Goal: Task Accomplishment & Management: Complete application form

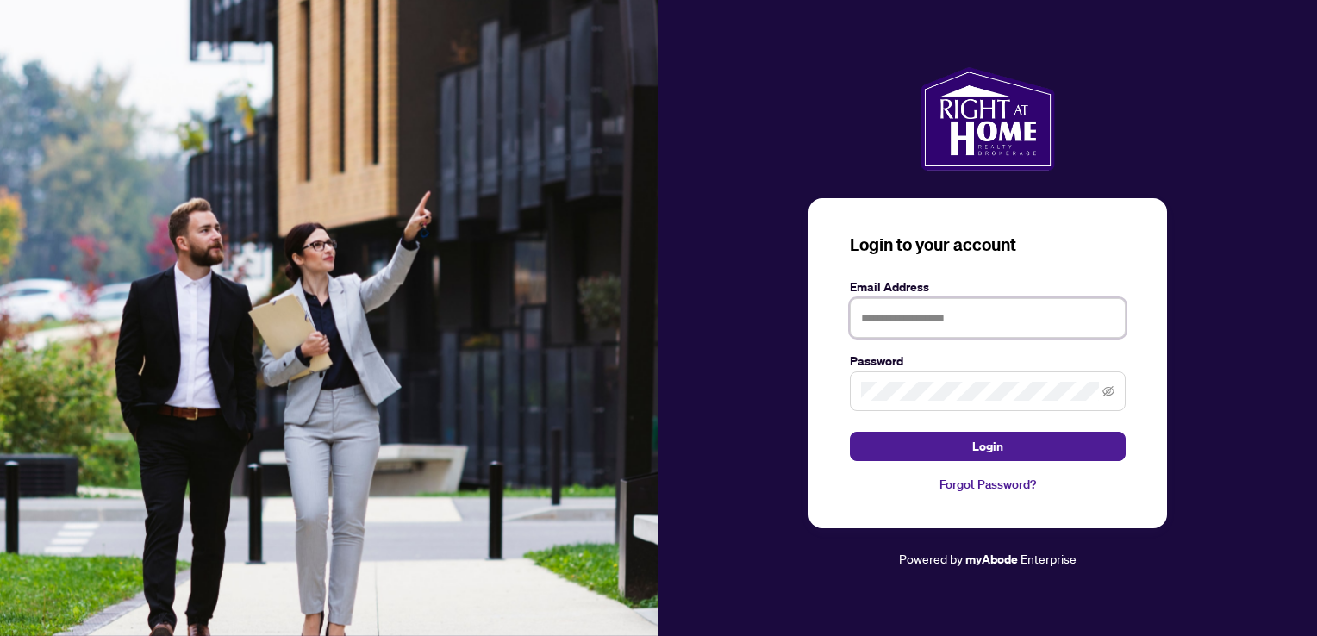
click at [911, 321] on input "text" at bounding box center [988, 318] width 276 height 40
type input "**********"
drag, startPoint x: 1303, startPoint y: 426, endPoint x: 1284, endPoint y: 420, distance: 19.9
click at [1303, 426] on div "**********" at bounding box center [988, 318] width 659 height 503
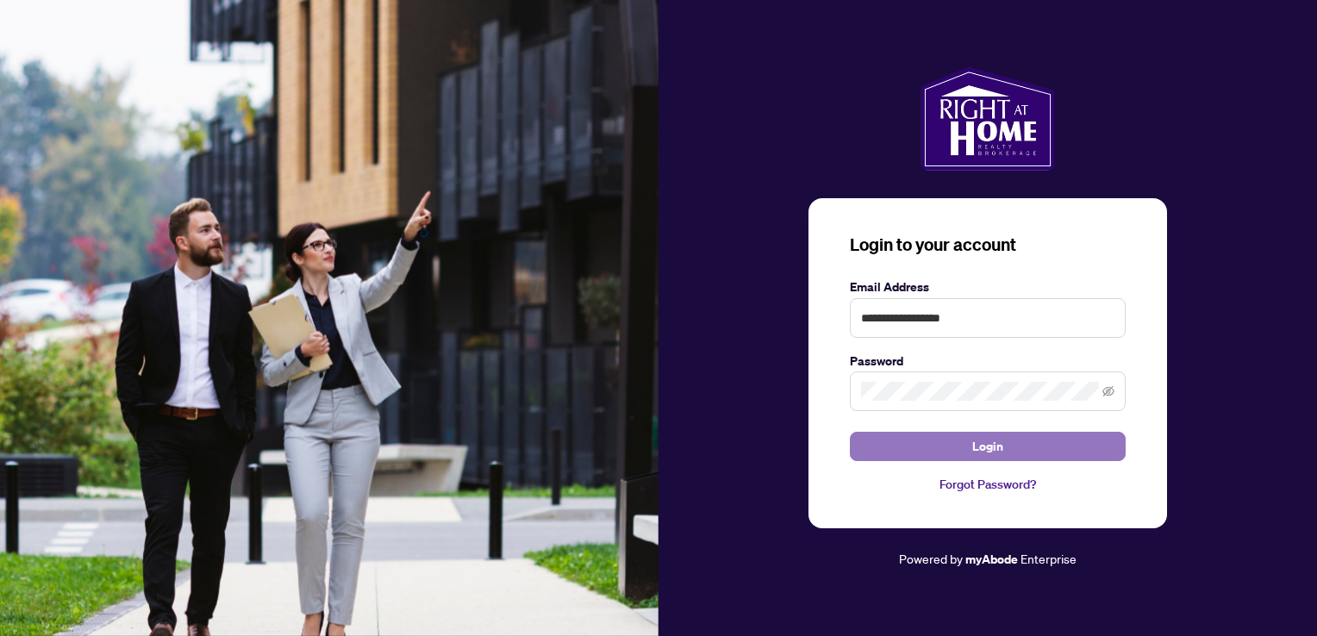
click at [1055, 444] on button "Login" at bounding box center [988, 446] width 276 height 29
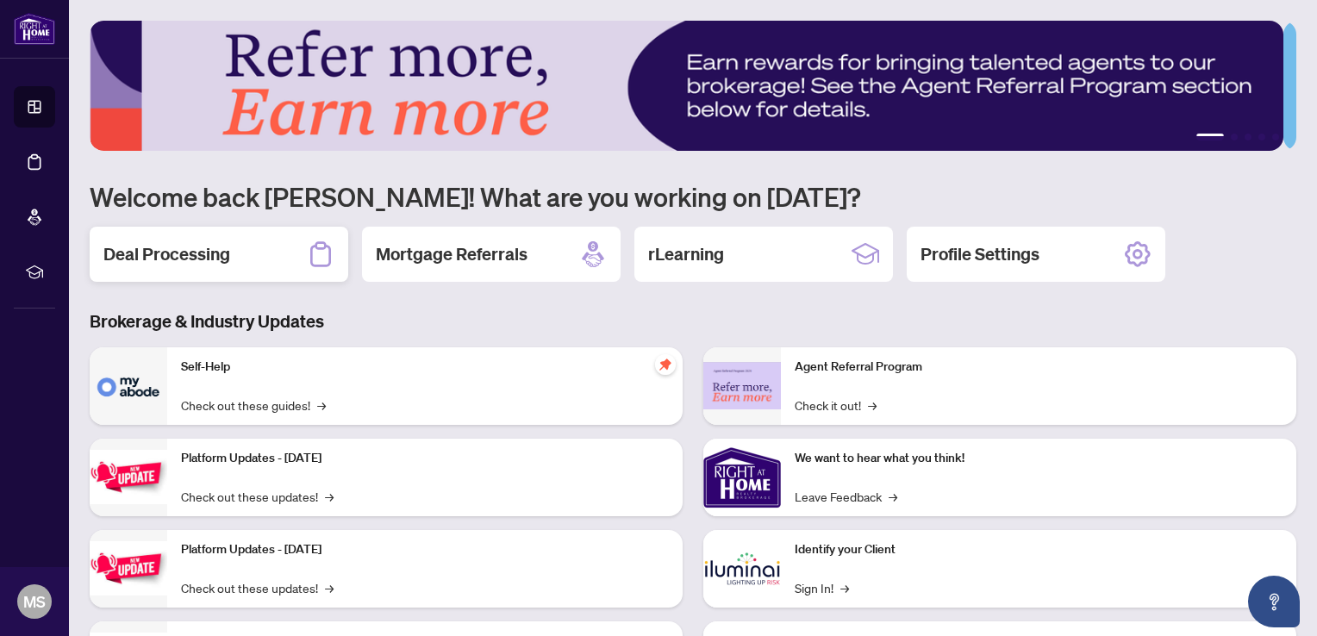
click at [217, 257] on h2 "Deal Processing" at bounding box center [166, 254] width 127 height 24
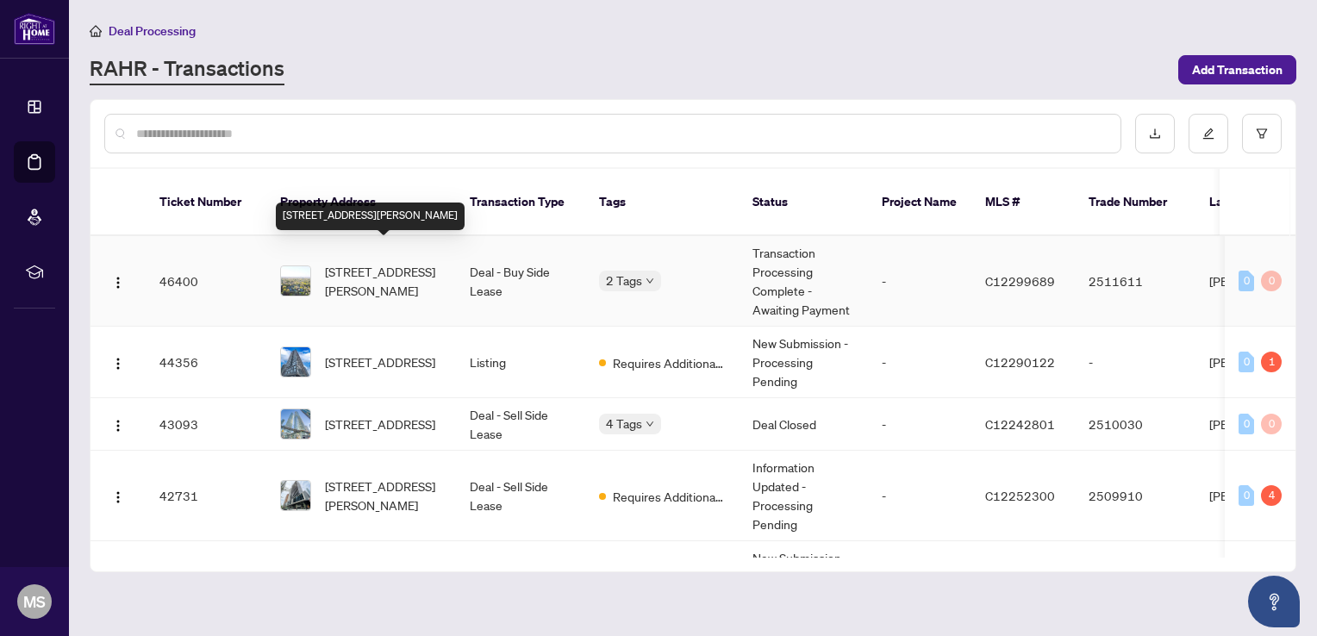
click at [384, 262] on span "[STREET_ADDRESS][PERSON_NAME]" at bounding box center [383, 281] width 117 height 38
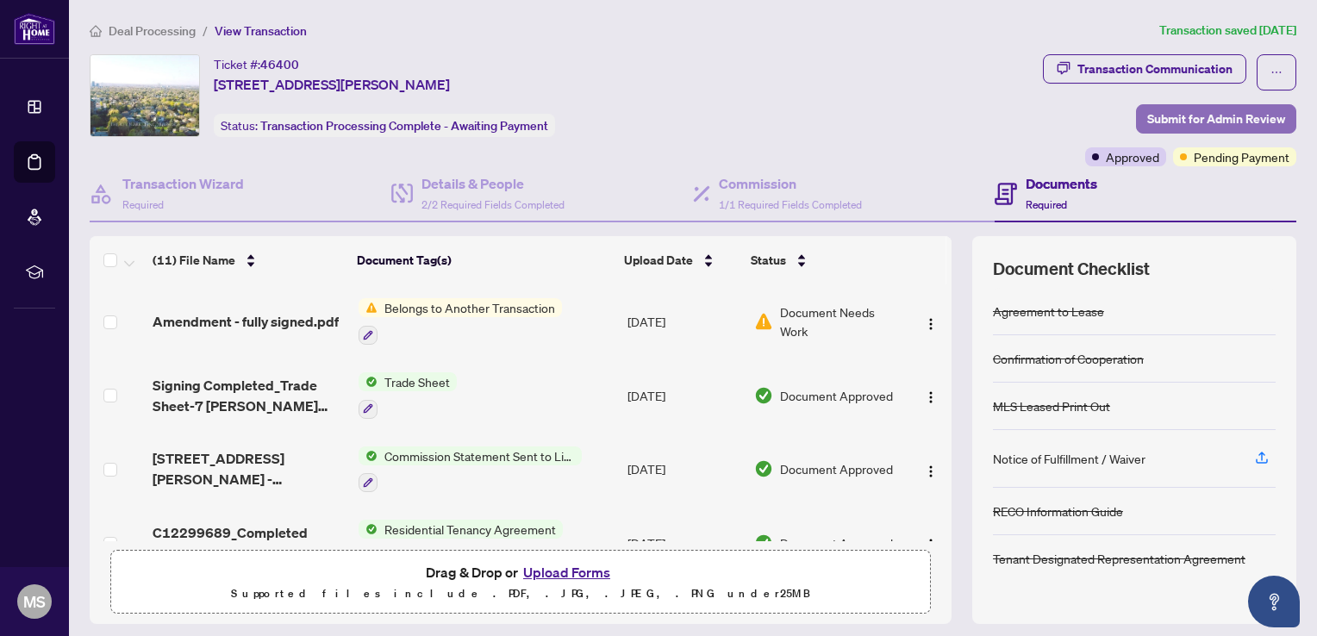
click at [1204, 114] on span "Submit for Admin Review" at bounding box center [1216, 119] width 138 height 28
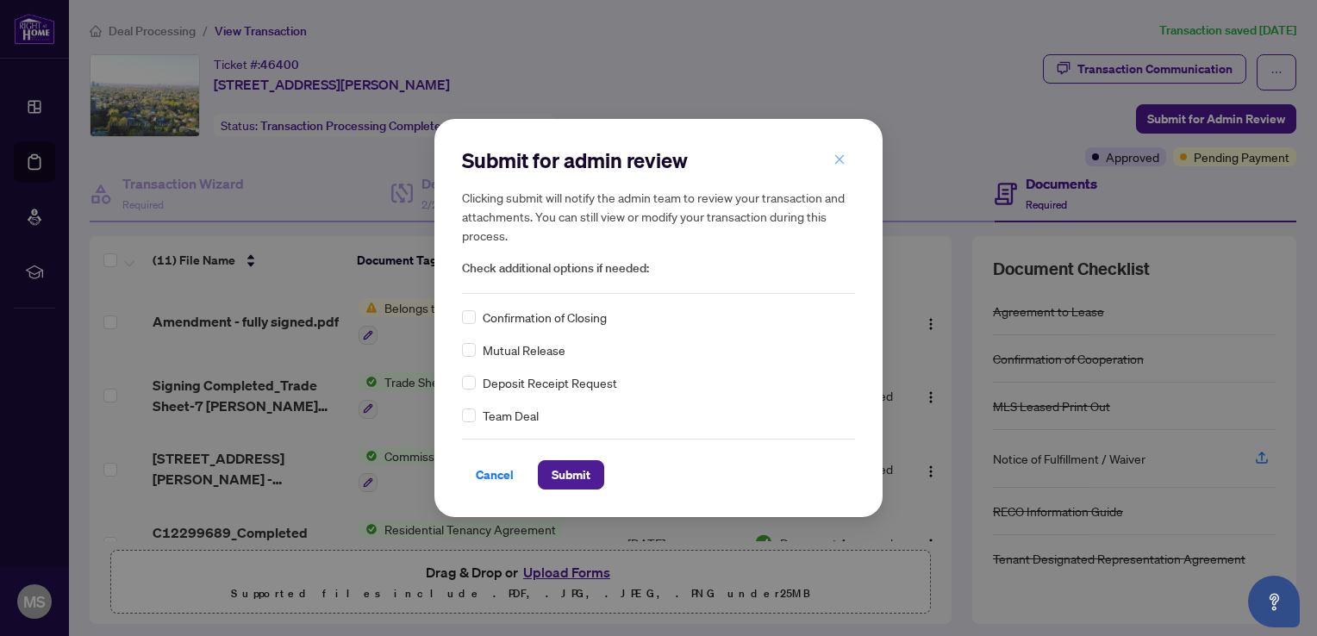
click at [841, 156] on icon "close" at bounding box center [839, 159] width 12 height 12
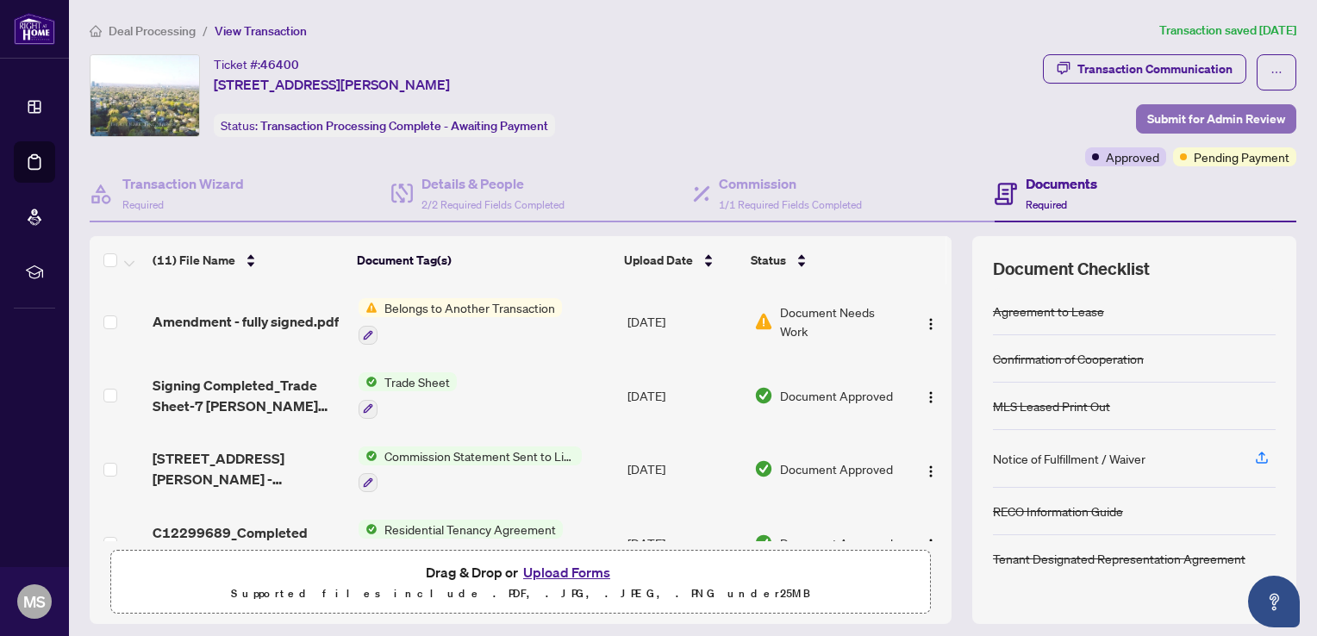
click at [1223, 116] on span "Submit for Admin Review" at bounding box center [1216, 119] width 138 height 28
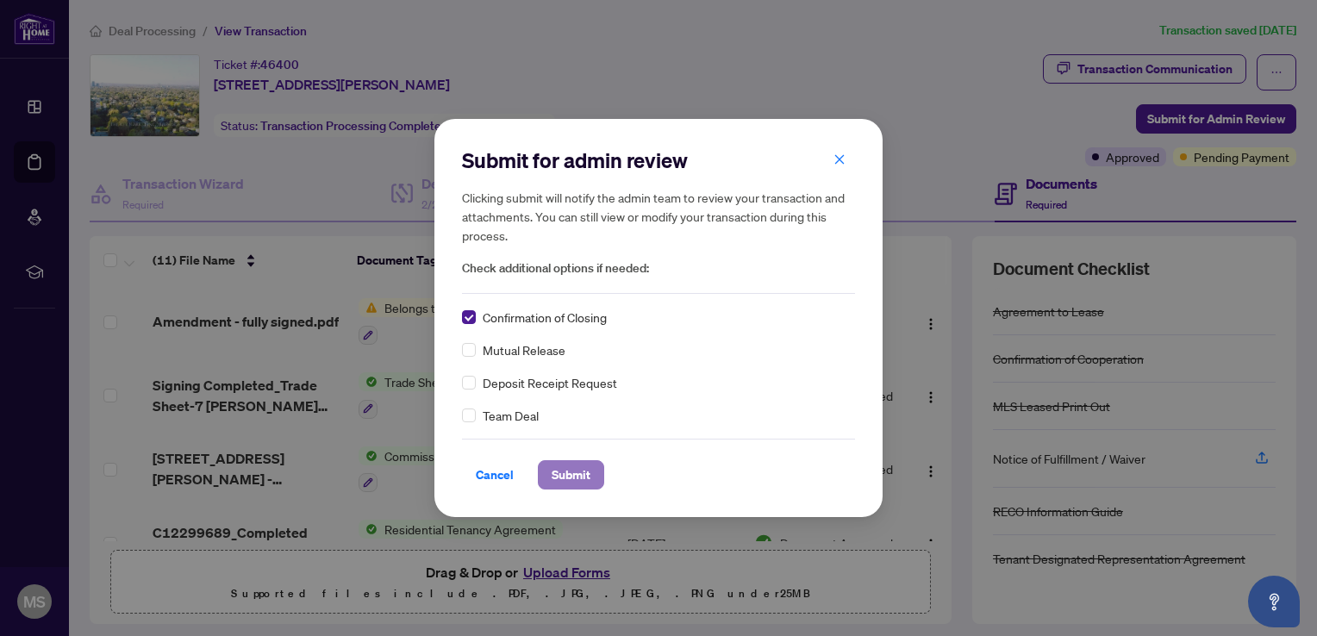
click at [552, 478] on span "Submit" at bounding box center [571, 475] width 39 height 28
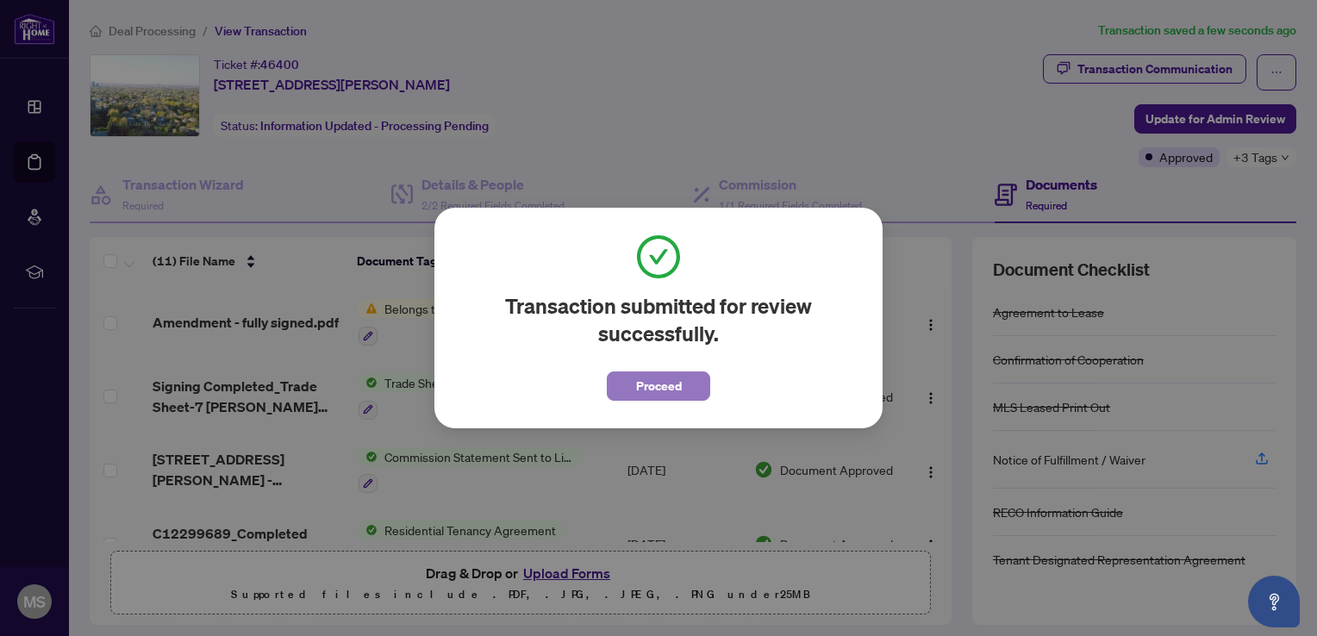
click at [644, 388] on span "Proceed" at bounding box center [659, 386] width 46 height 28
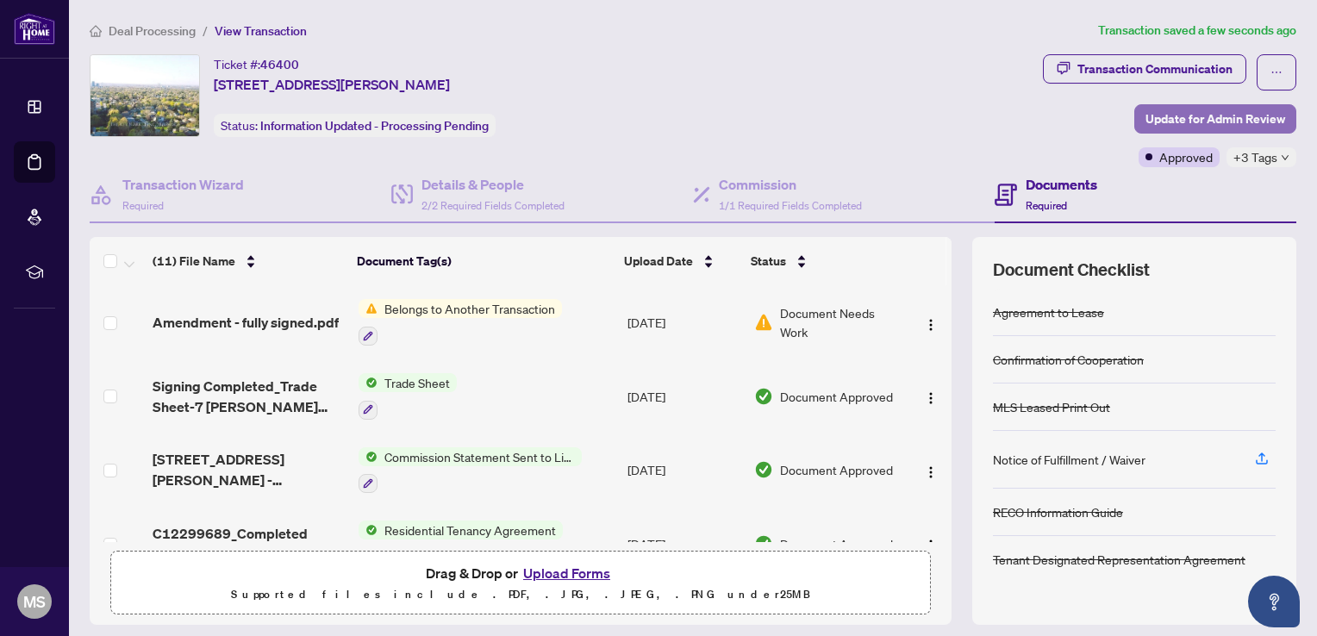
click at [1148, 117] on span "Update for Admin Review" at bounding box center [1216, 119] width 140 height 28
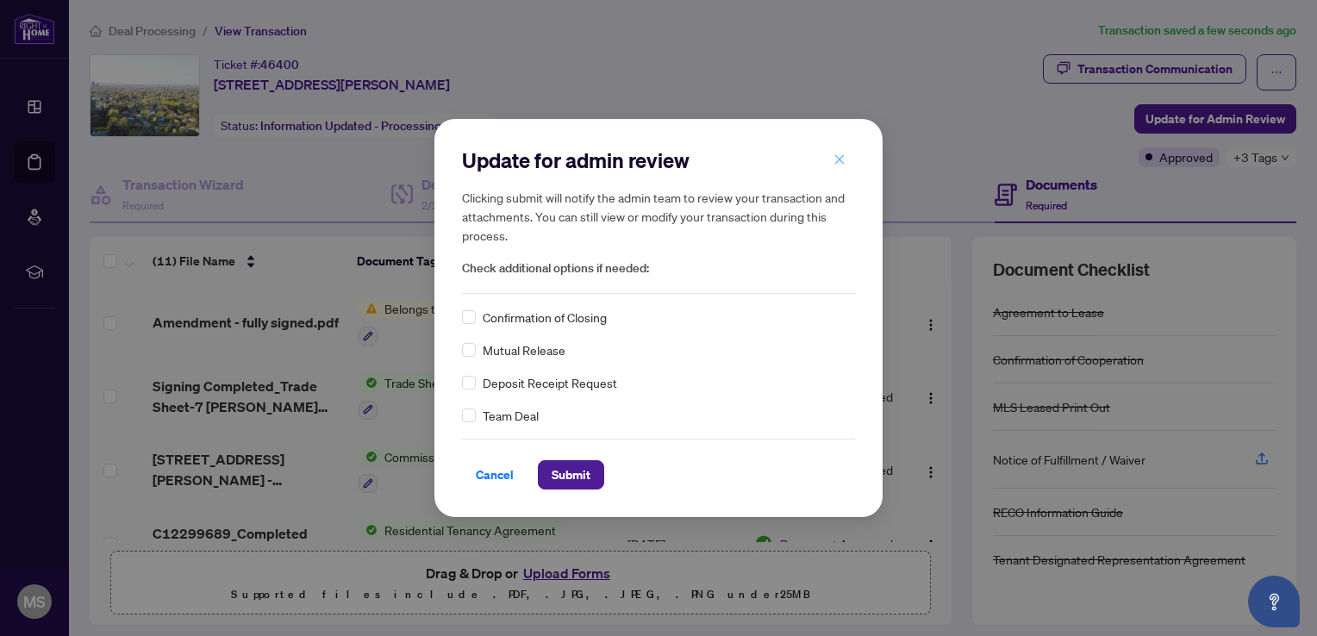
click at [838, 157] on icon "close" at bounding box center [839, 159] width 12 height 12
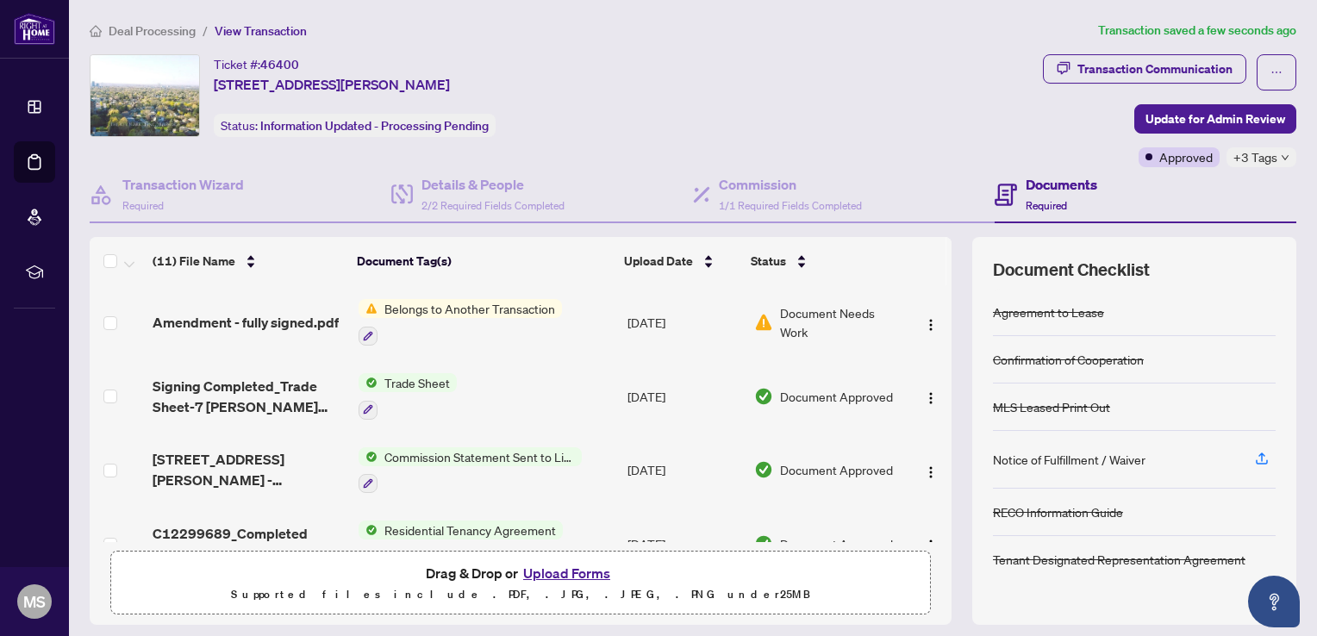
click at [956, 120] on div "Ticket #: 46400 [STREET_ADDRESS][PERSON_NAME] Status: Information Updated - Pro…" at bounding box center [563, 95] width 946 height 83
click at [864, 54] on div "Ticket #: 46400 [STREET_ADDRESS][PERSON_NAME] Status: Information Updated - Pro…" at bounding box center [563, 95] width 946 height 83
click at [131, 29] on span "Deal Processing" at bounding box center [152, 31] width 87 height 16
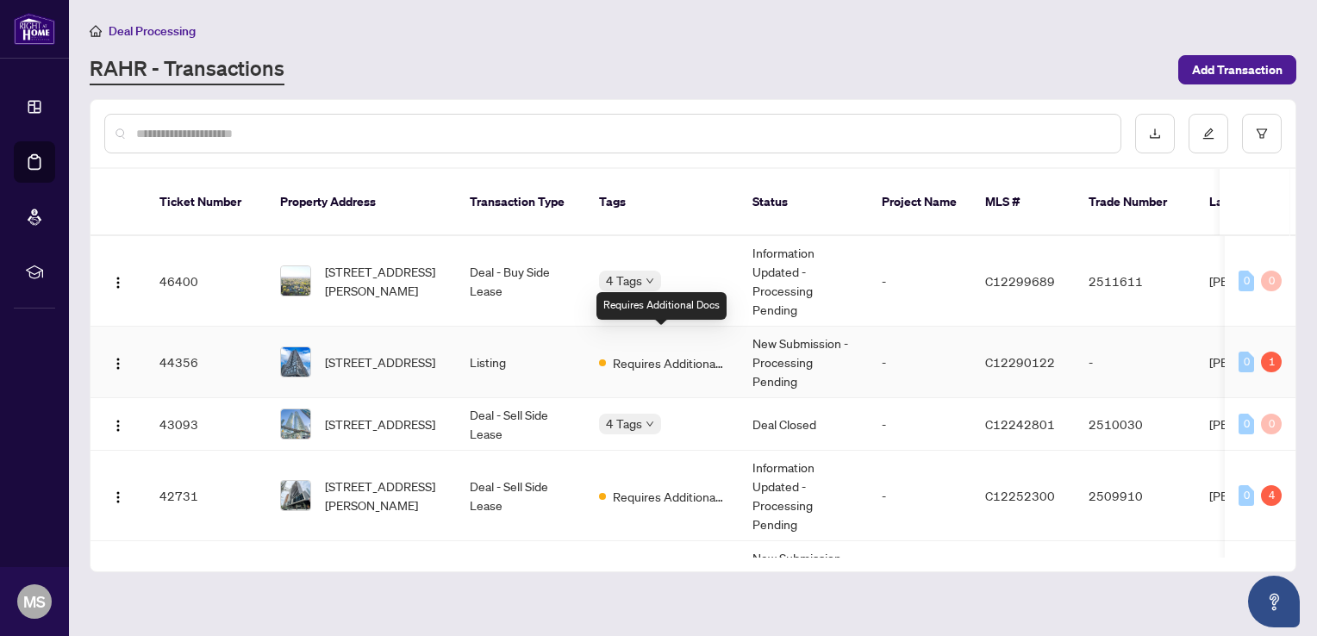
click at [655, 353] on span "Requires Additional Docs" at bounding box center [669, 362] width 112 height 19
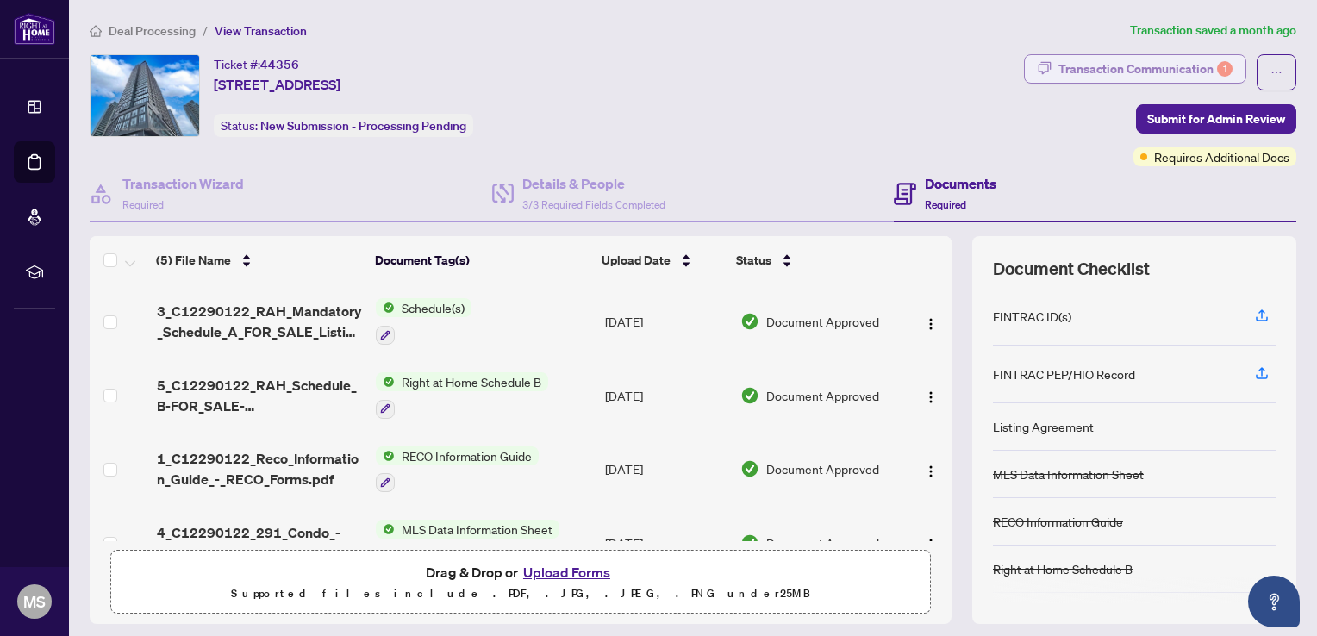
click at [1155, 74] on div "Transaction Communication 1" at bounding box center [1145, 69] width 174 height 28
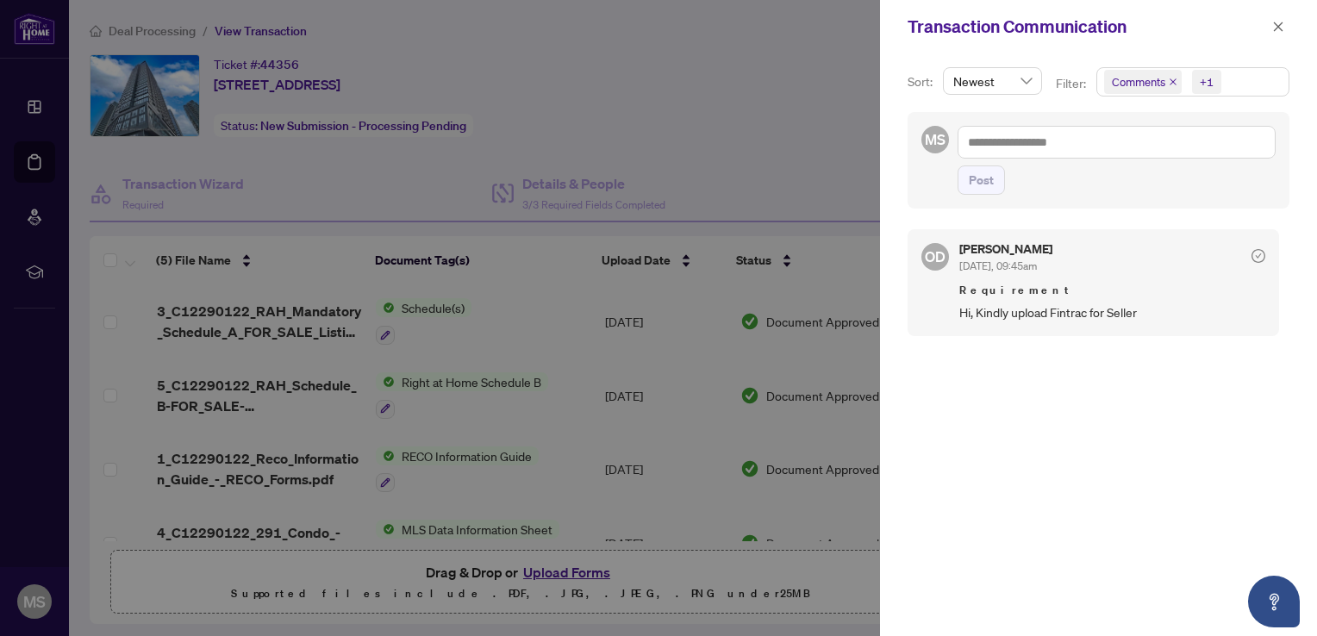
click at [781, 108] on div at bounding box center [658, 318] width 1317 height 636
click at [1283, 25] on icon "close" at bounding box center [1278, 27] width 12 height 12
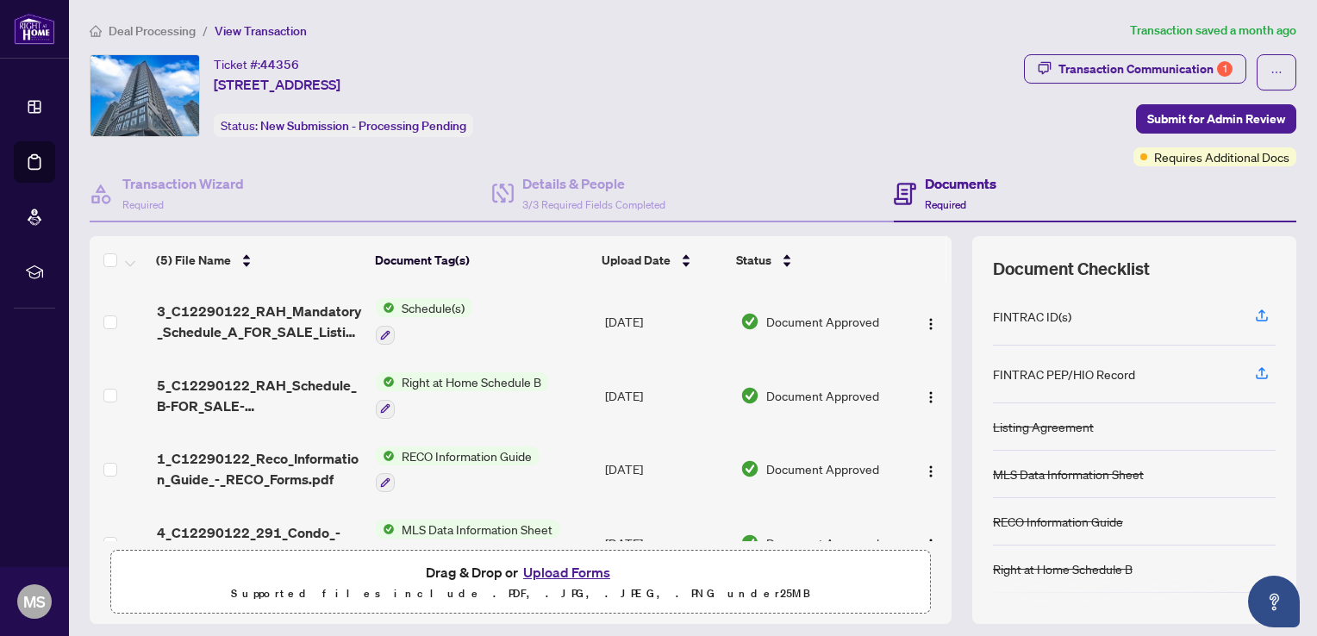
click at [164, 29] on span "Deal Processing" at bounding box center [152, 31] width 87 height 16
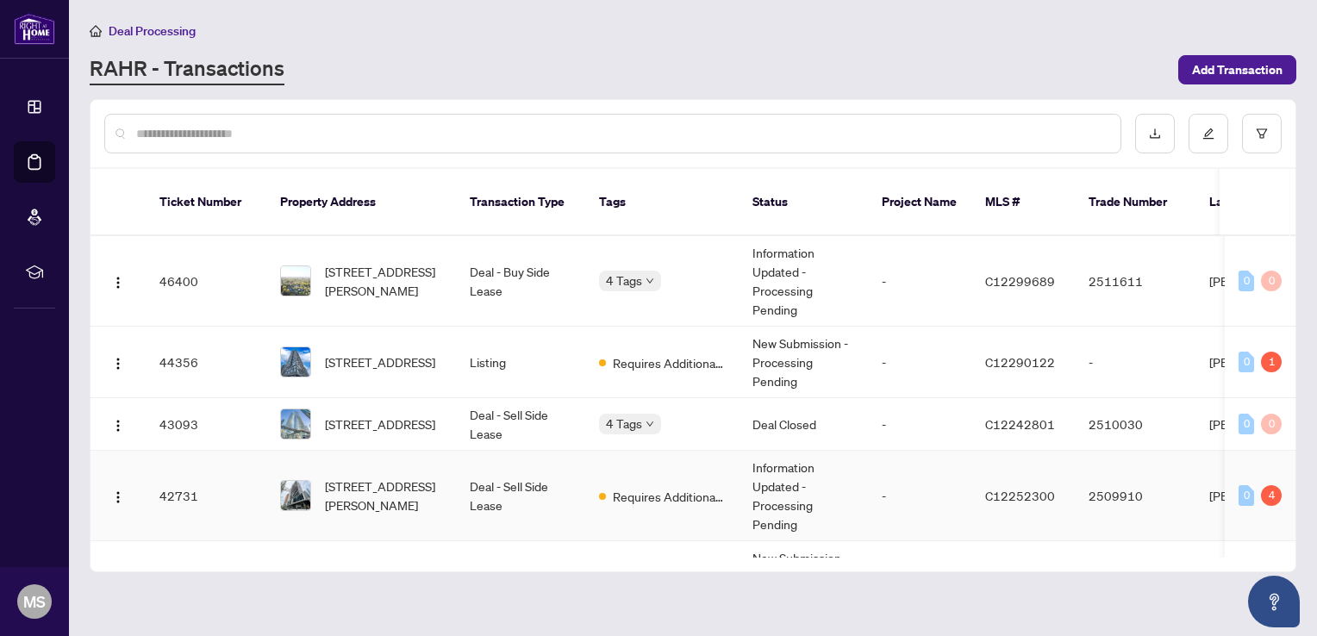
click at [508, 470] on td "Deal - Sell Side Lease" at bounding box center [520, 496] width 129 height 91
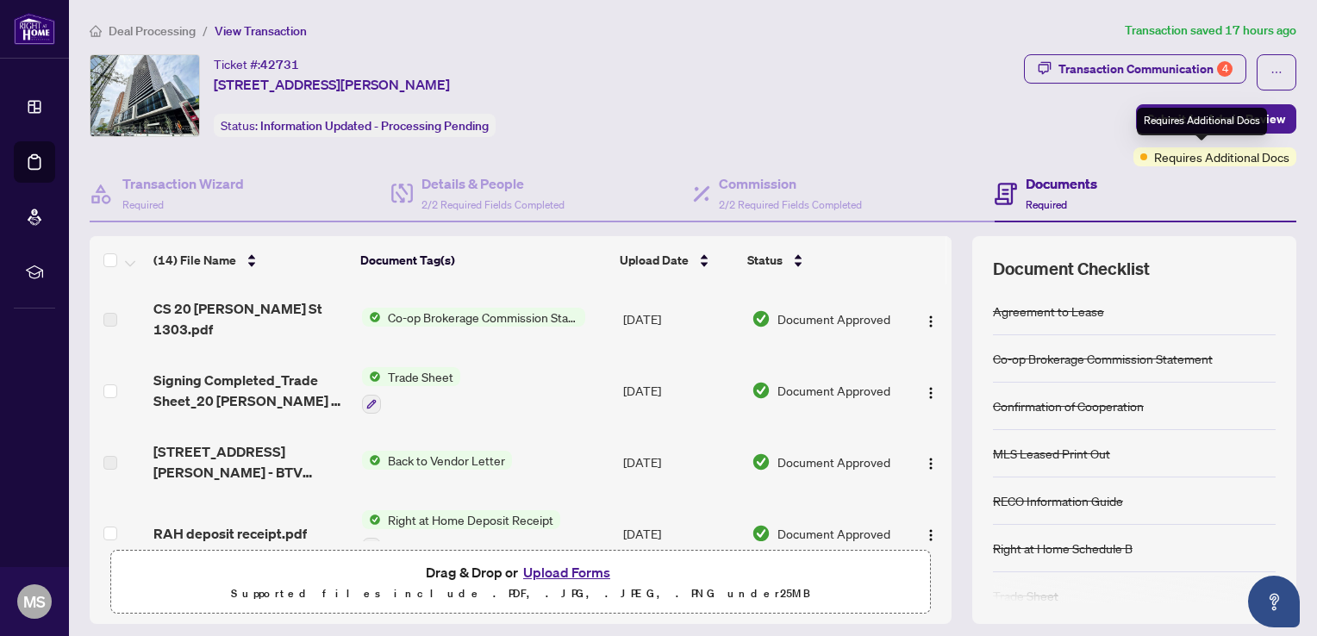
click at [1186, 153] on span "Requires Additional Docs" at bounding box center [1221, 156] width 135 height 19
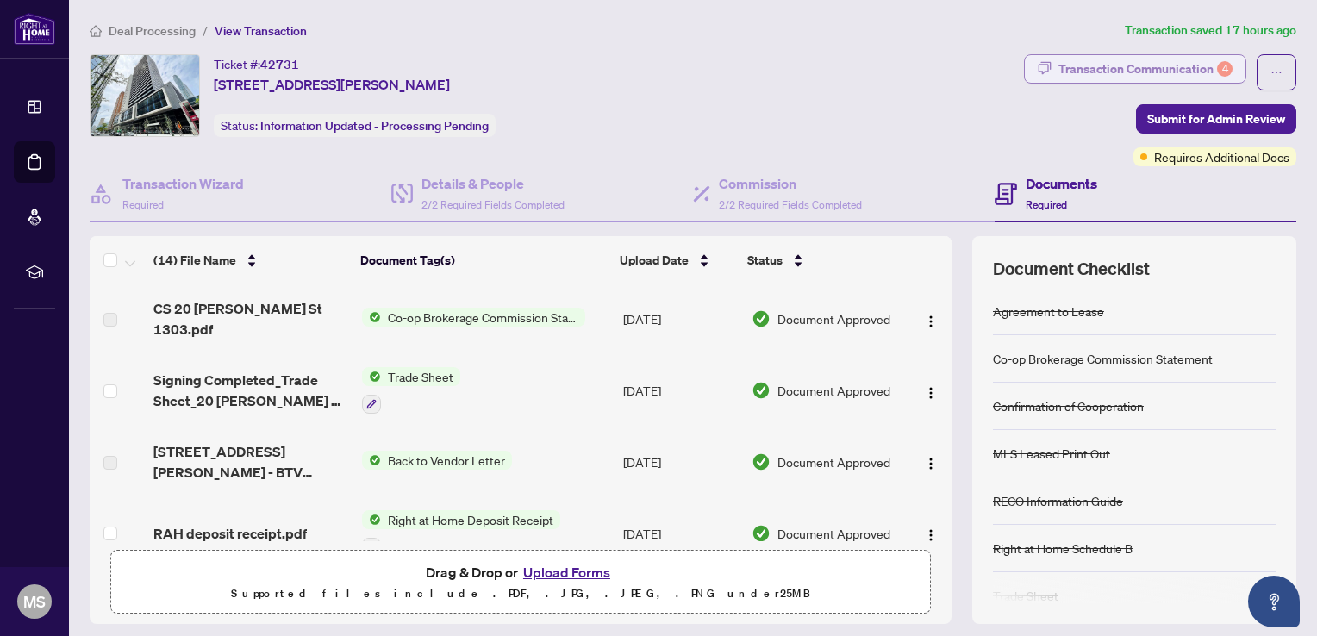
click at [1163, 61] on div "Transaction Communication 4" at bounding box center [1145, 69] width 174 height 28
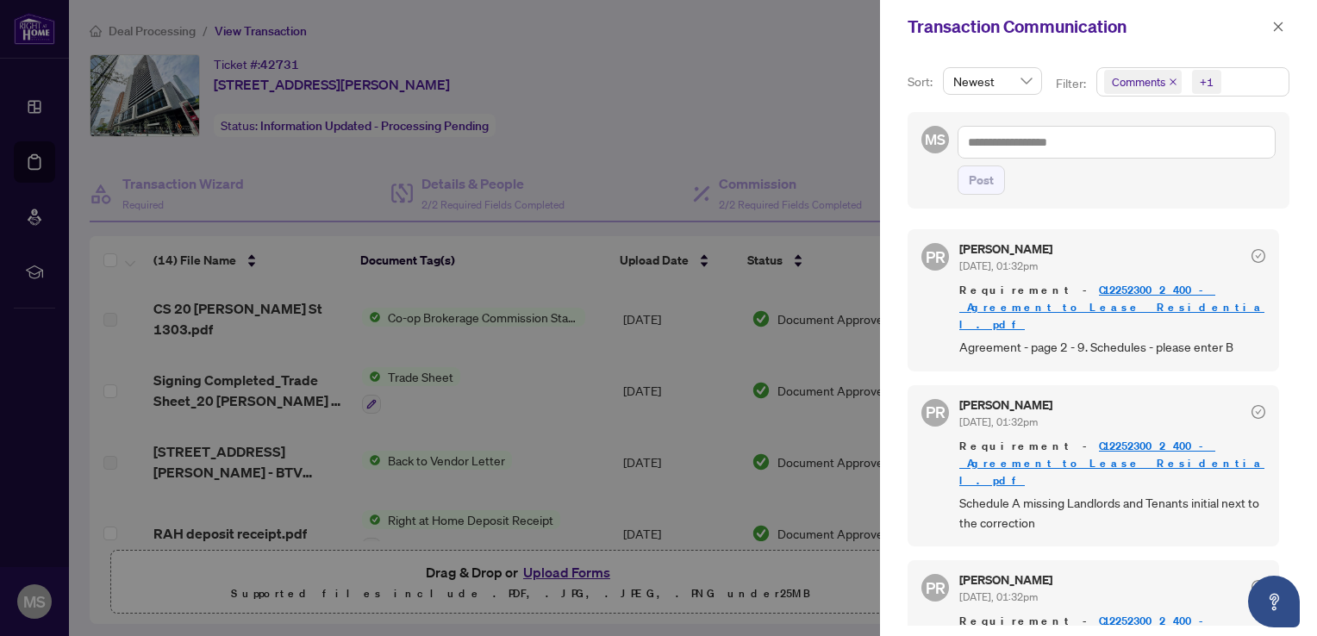
click at [627, 153] on div at bounding box center [658, 318] width 1317 height 636
click at [1278, 26] on icon "close" at bounding box center [1278, 27] width 12 height 12
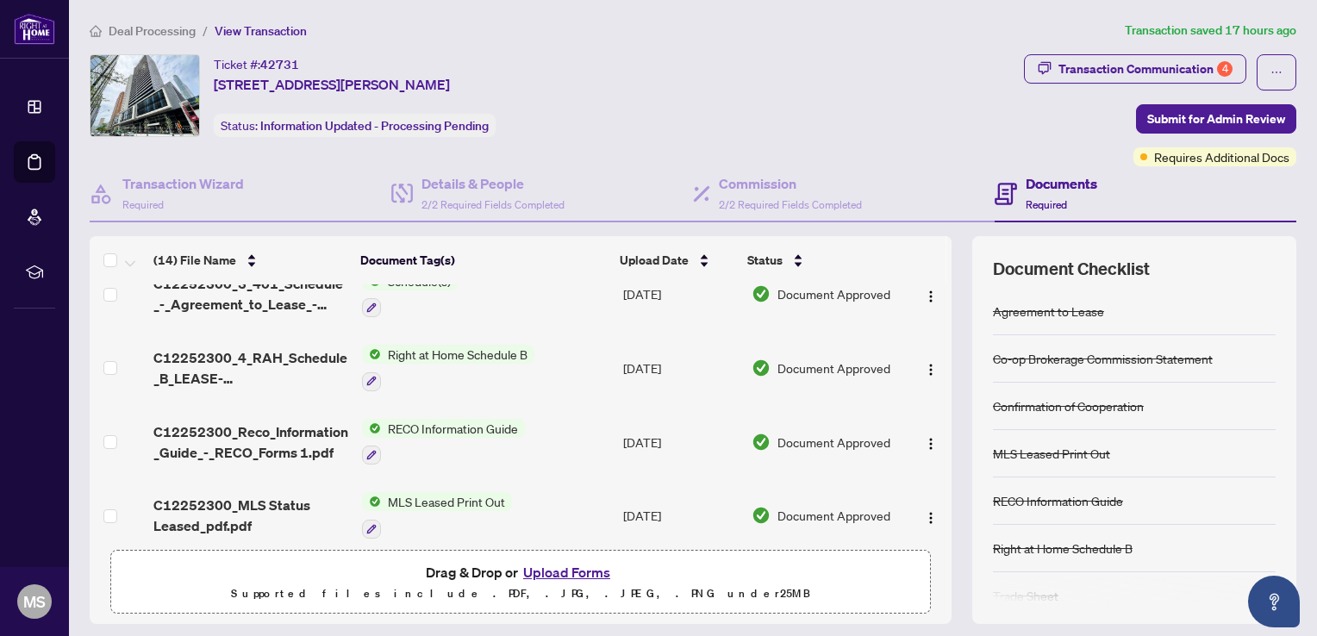
scroll to position [740, 0]
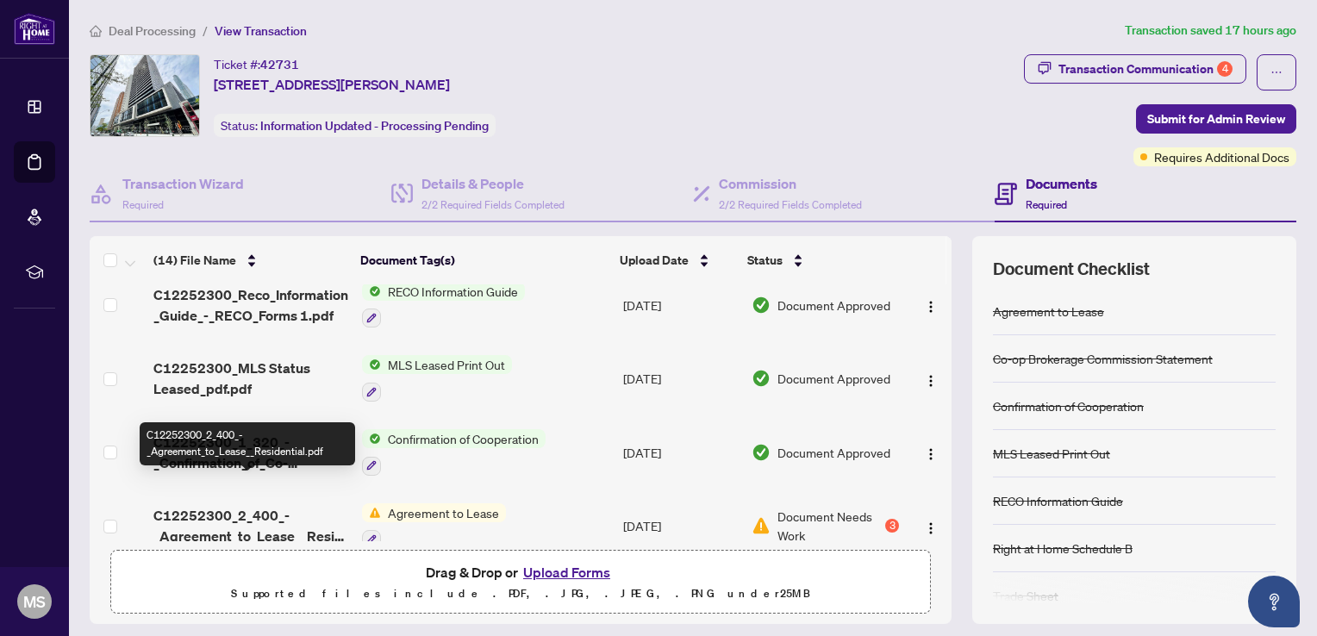
click at [247, 505] on span "C12252300_2_400_-_Agreement_to_Lease__Residential.pdf" at bounding box center [250, 525] width 195 height 41
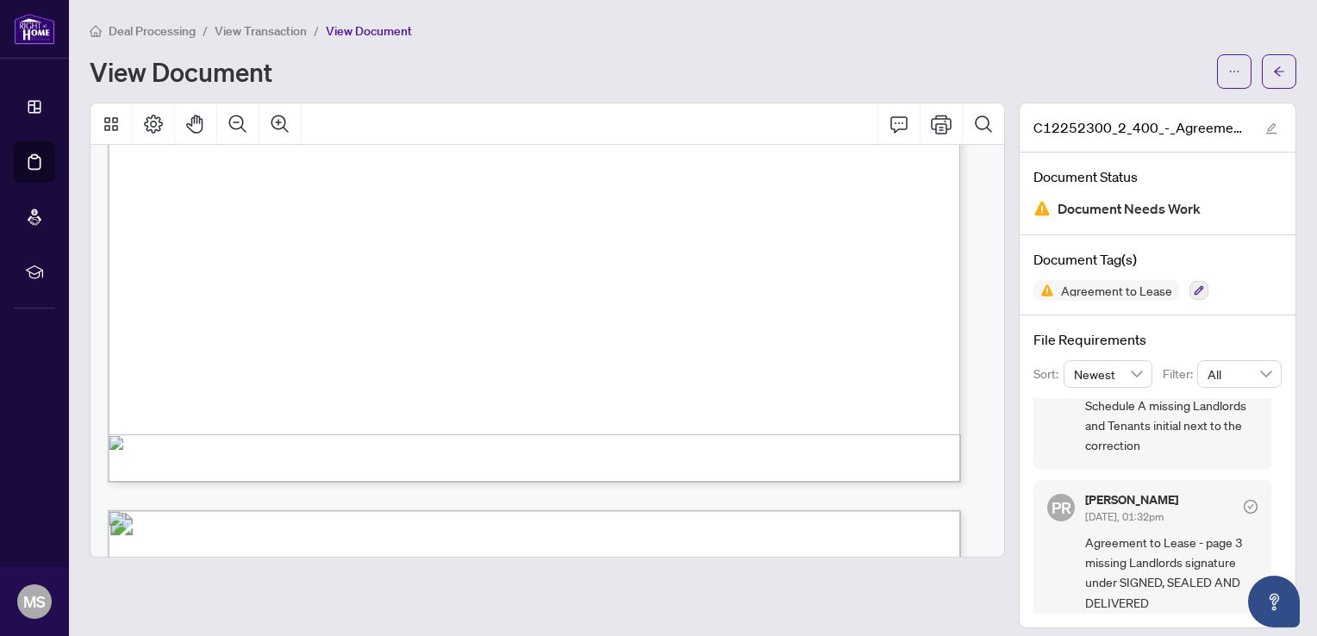
scroll to position [759, 0]
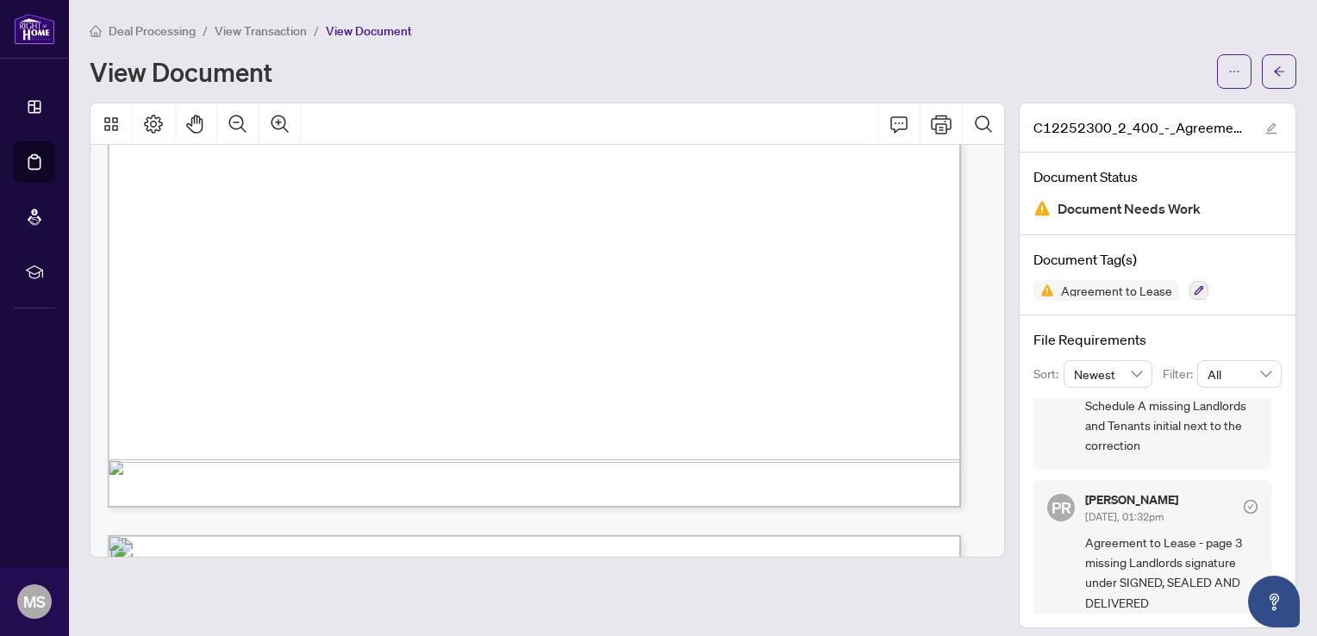
click at [119, 30] on span "Deal Processing" at bounding box center [152, 31] width 87 height 16
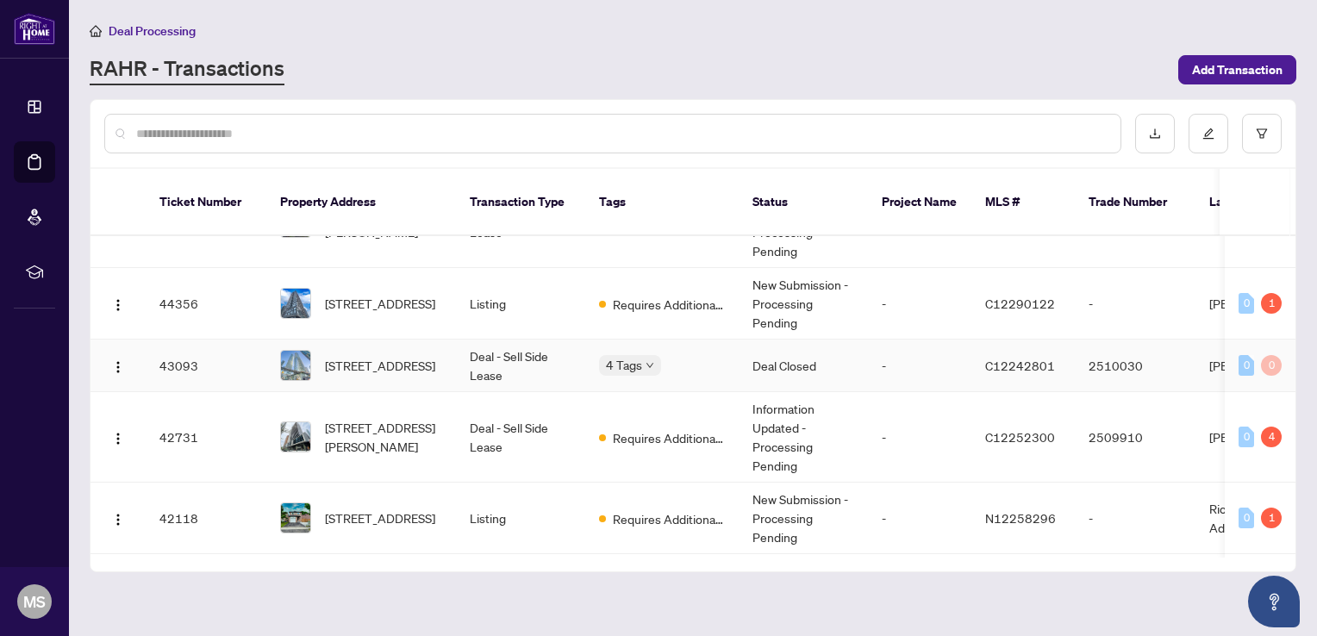
scroll to position [86, 0]
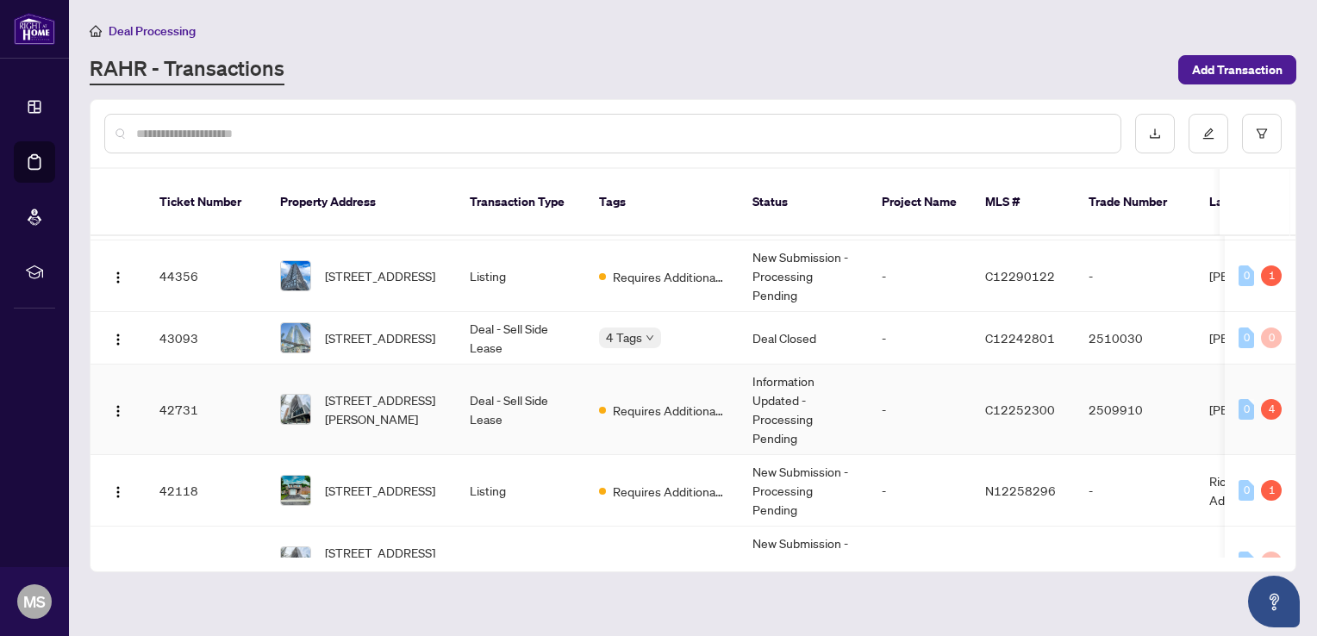
click at [553, 390] on td "Deal - Sell Side Lease" at bounding box center [520, 410] width 129 height 91
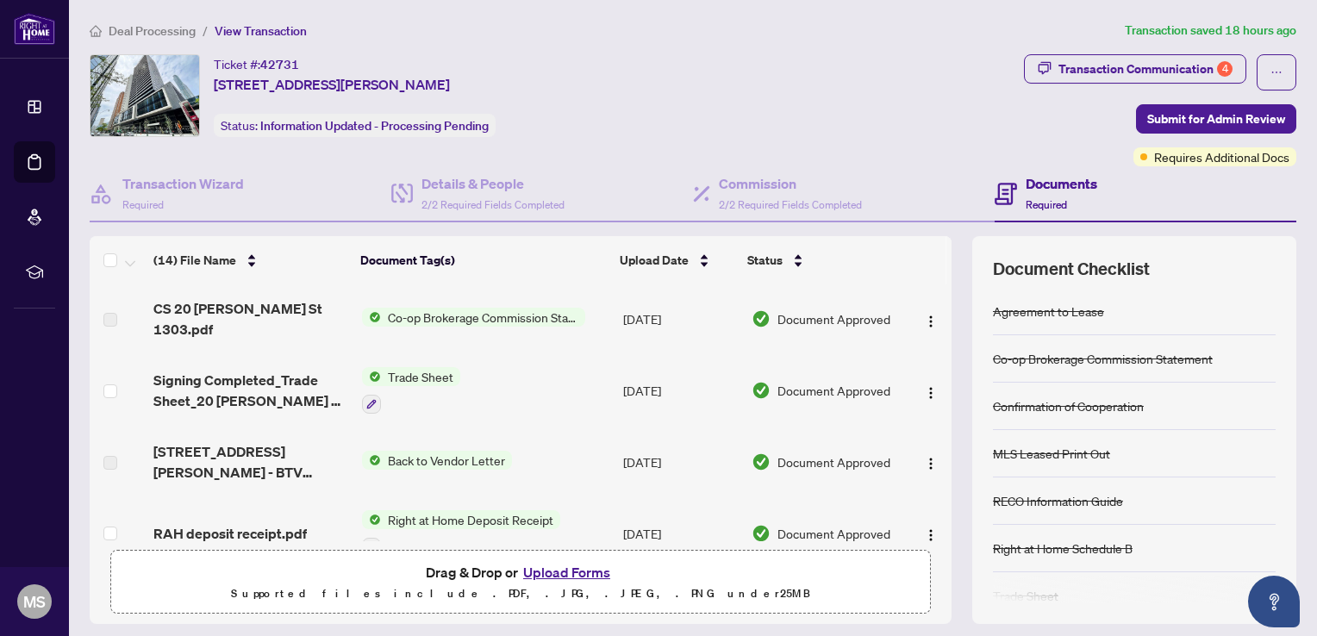
click at [568, 571] on button "Upload Forms" at bounding box center [566, 572] width 97 height 22
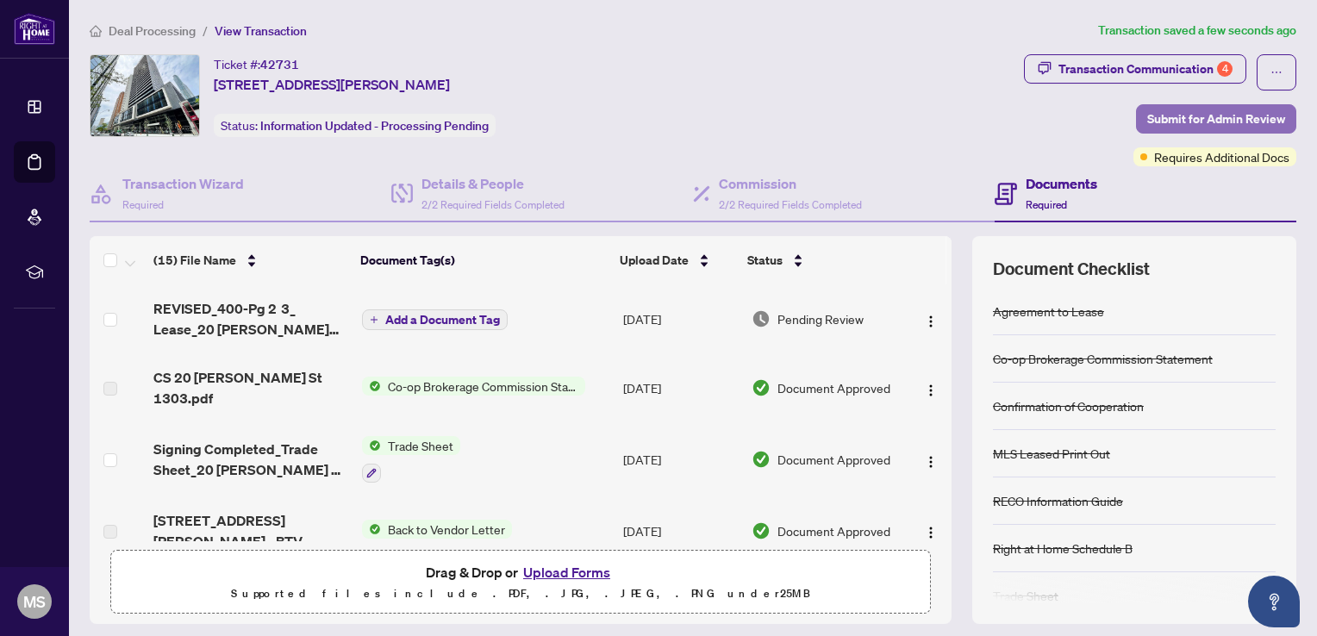
click at [1209, 113] on span "Submit for Admin Review" at bounding box center [1216, 119] width 138 height 28
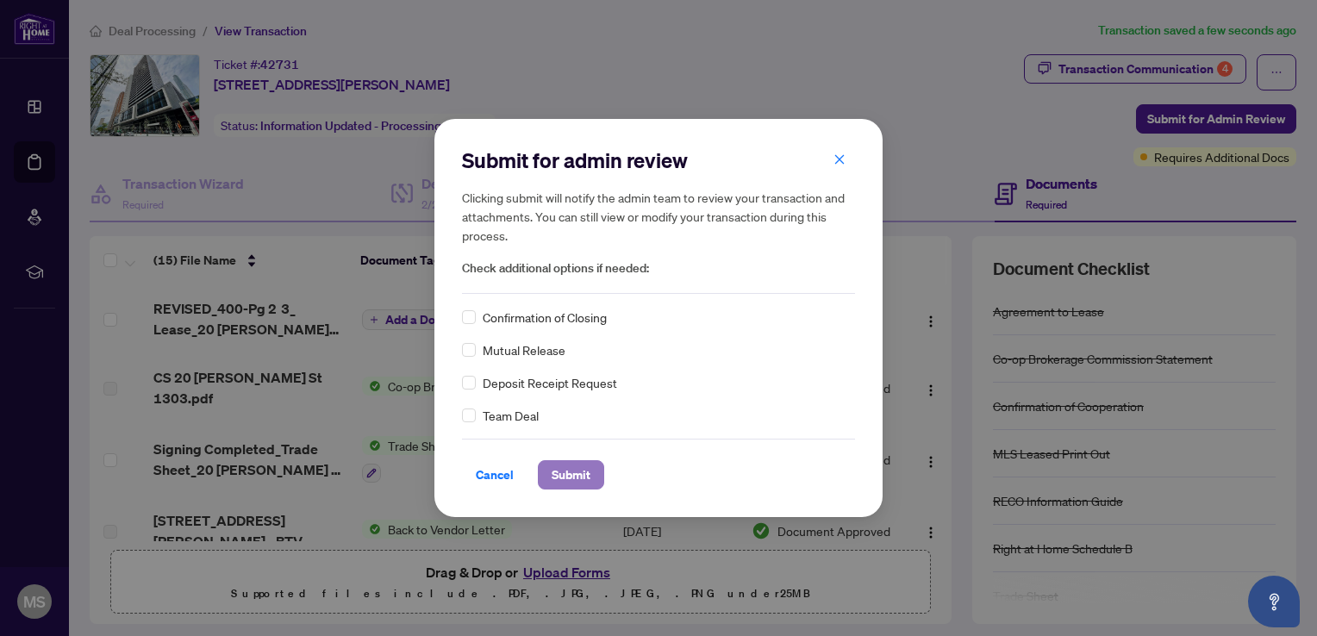
click at [571, 471] on span "Submit" at bounding box center [571, 475] width 39 height 28
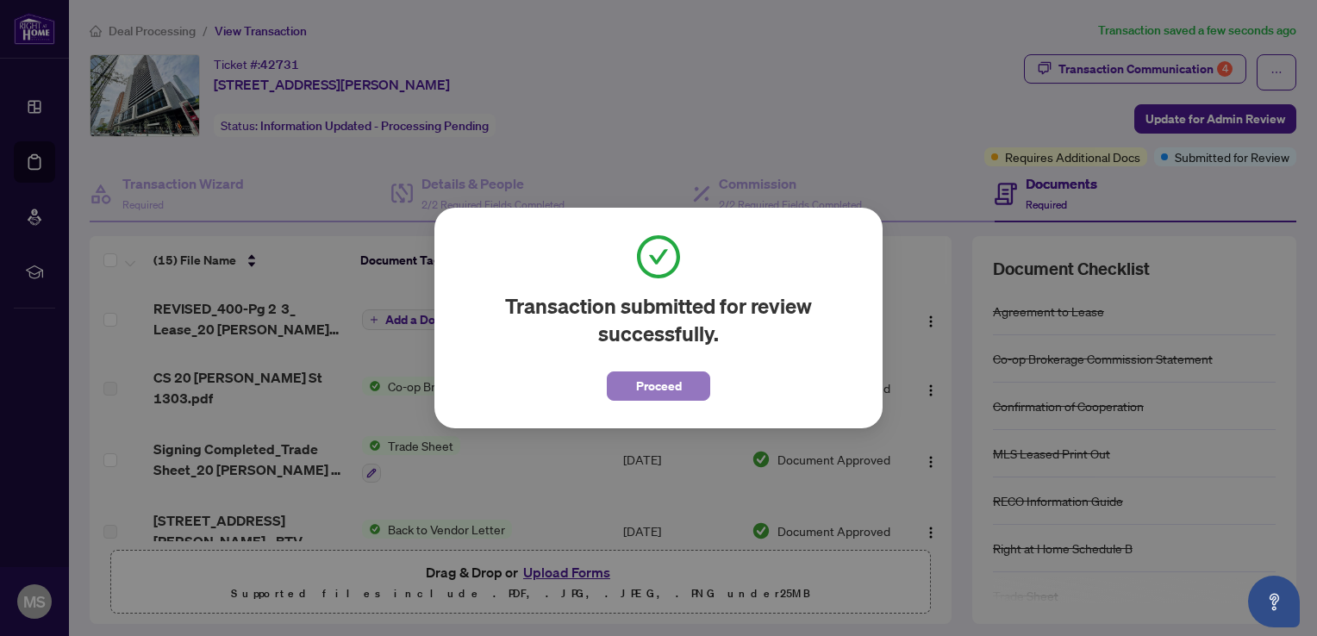
click at [672, 389] on span "Proceed" at bounding box center [659, 386] width 46 height 28
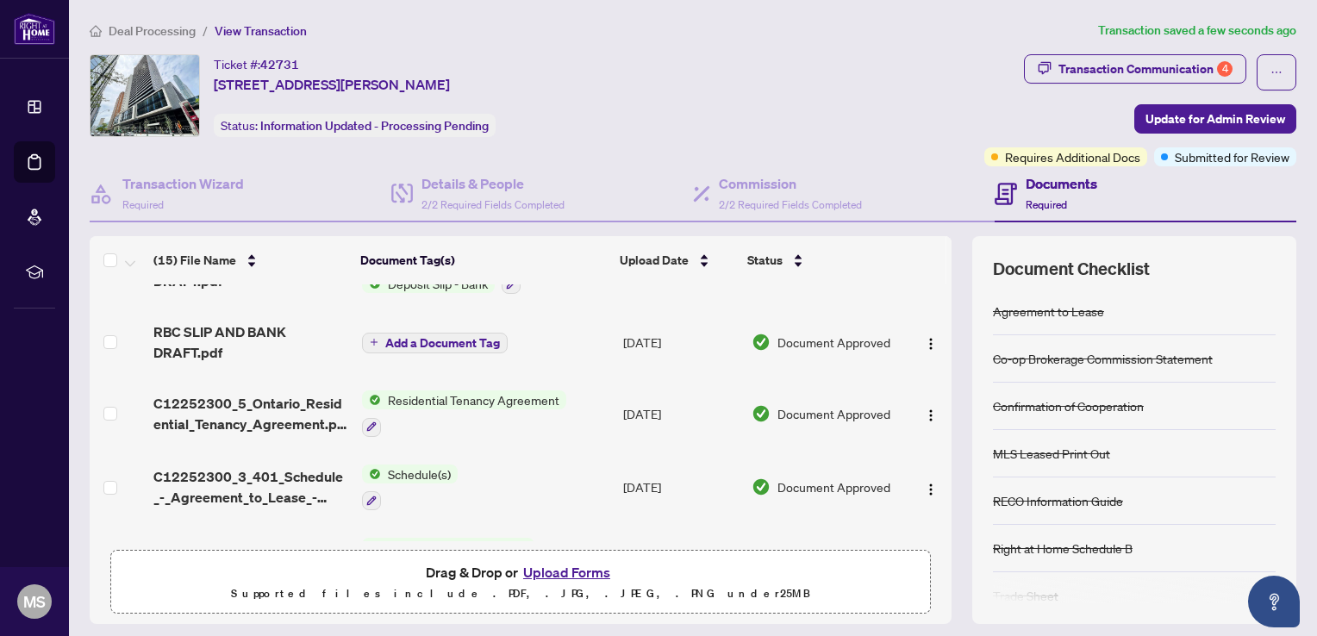
scroll to position [517, 0]
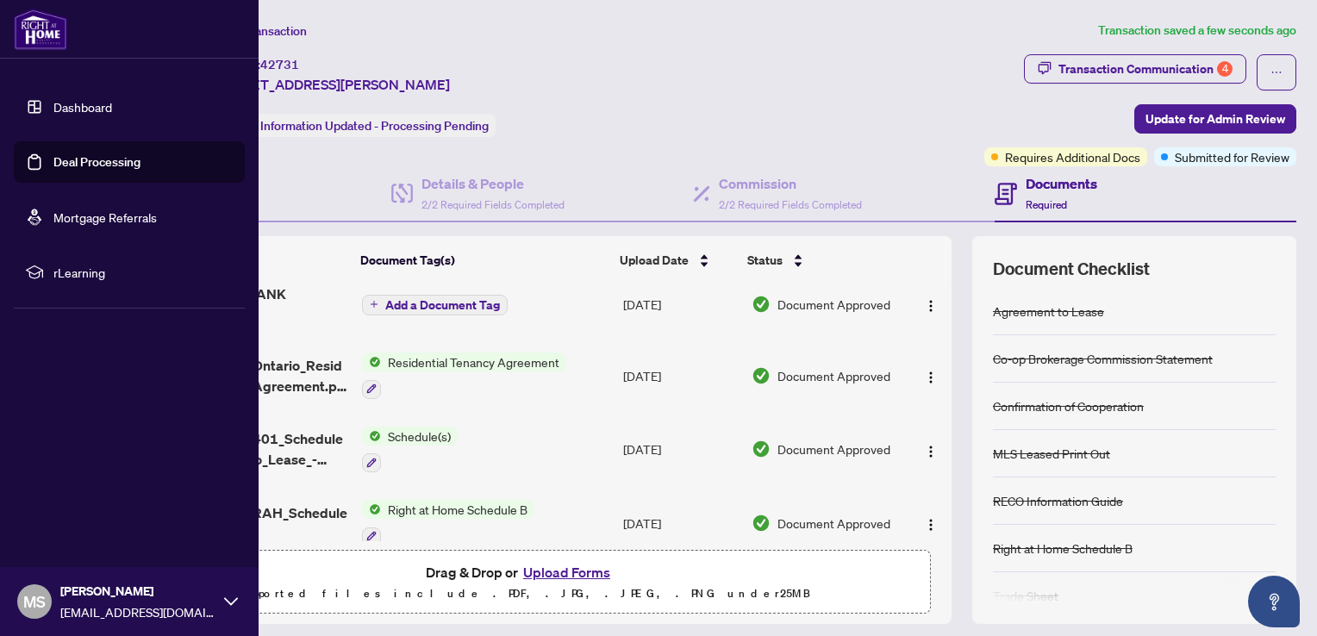
click at [34, 603] on span "MS" at bounding box center [34, 602] width 22 height 24
click at [68, 498] on span "Logout" at bounding box center [69, 499] width 39 height 28
